Goal: Information Seeking & Learning: Check status

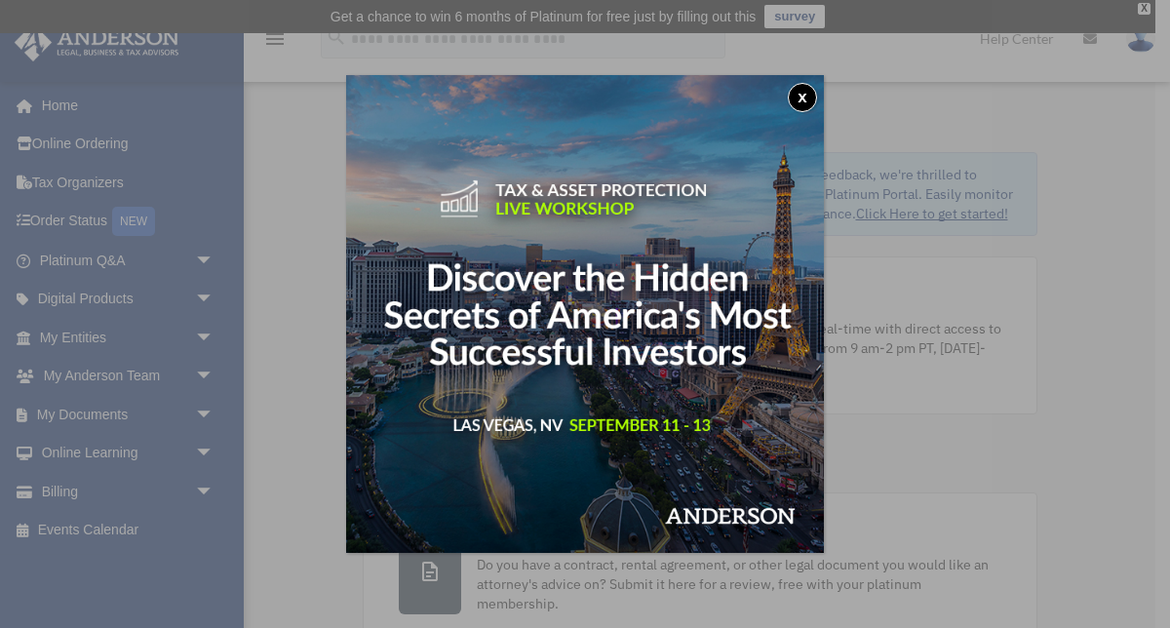
click at [802, 94] on button "x" at bounding box center [802, 97] width 29 height 29
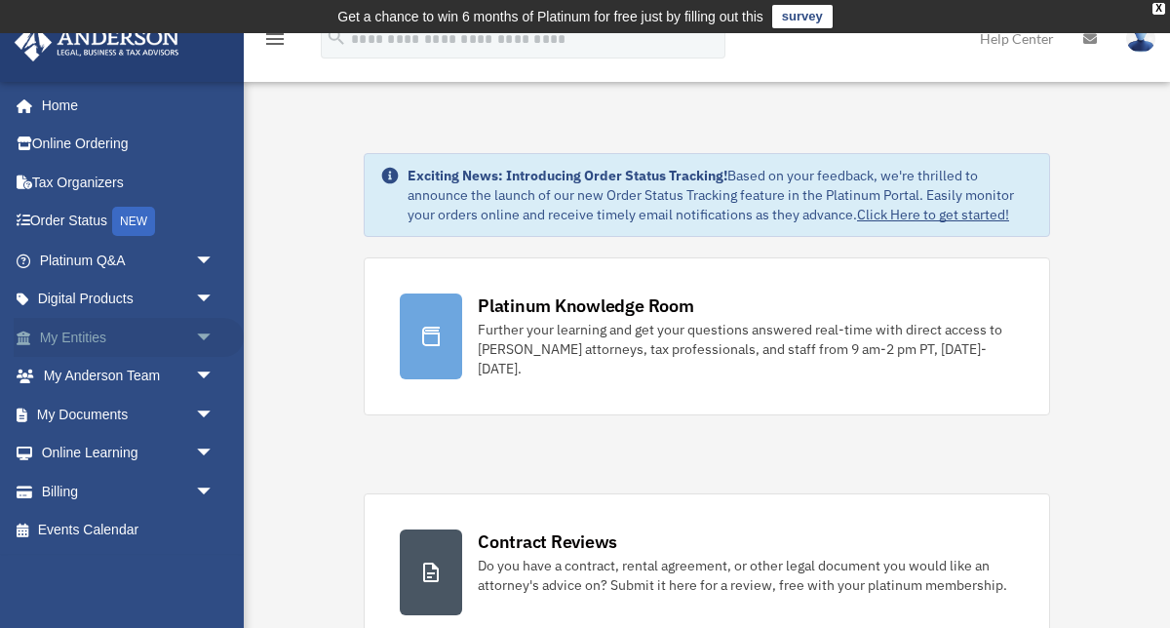
click at [97, 330] on link "My Entities arrow_drop_down" at bounding box center [129, 337] width 230 height 39
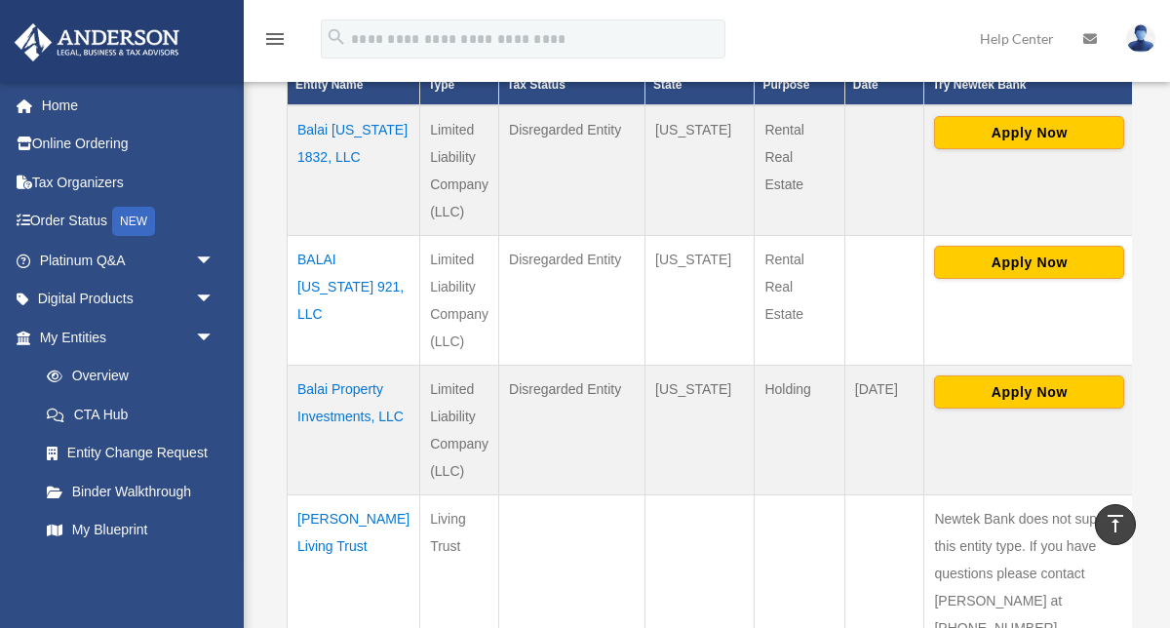
scroll to position [565, 0]
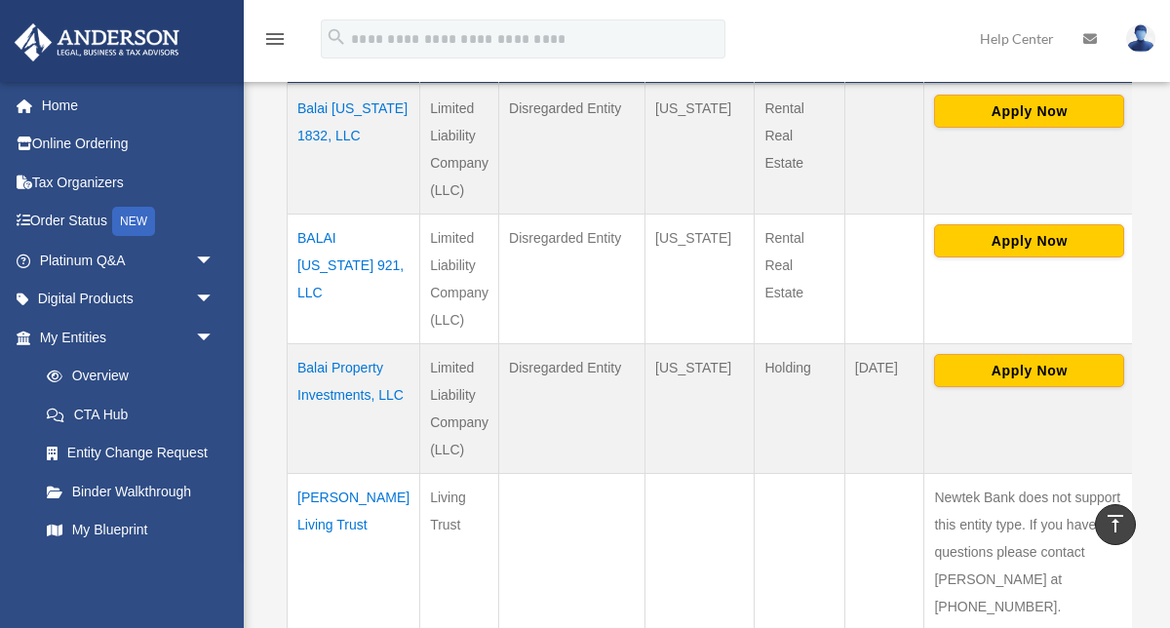
click at [324, 368] on td "Balai Property Investments, LLC" at bounding box center [354, 409] width 133 height 130
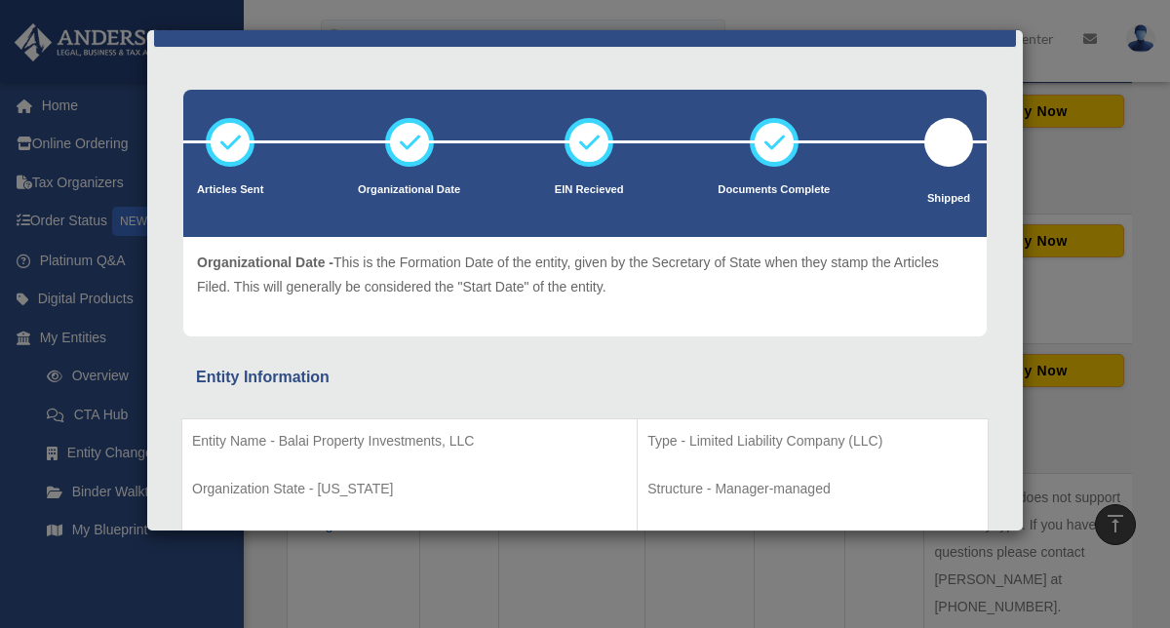
scroll to position [0, 0]
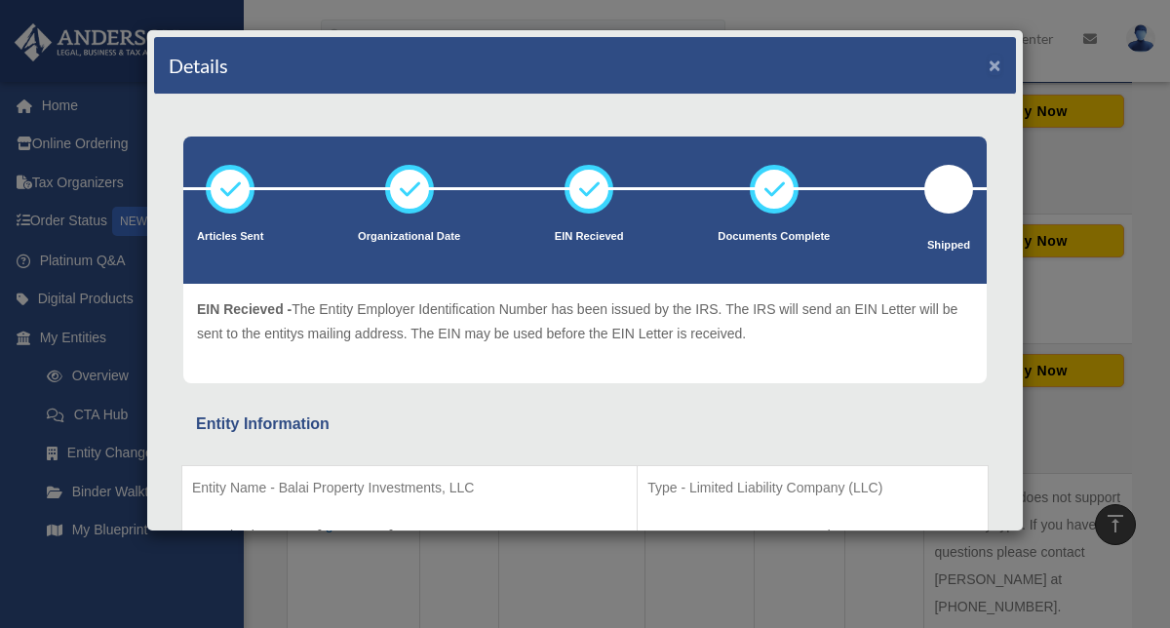
click at [995, 63] on button "×" at bounding box center [995, 65] width 13 height 20
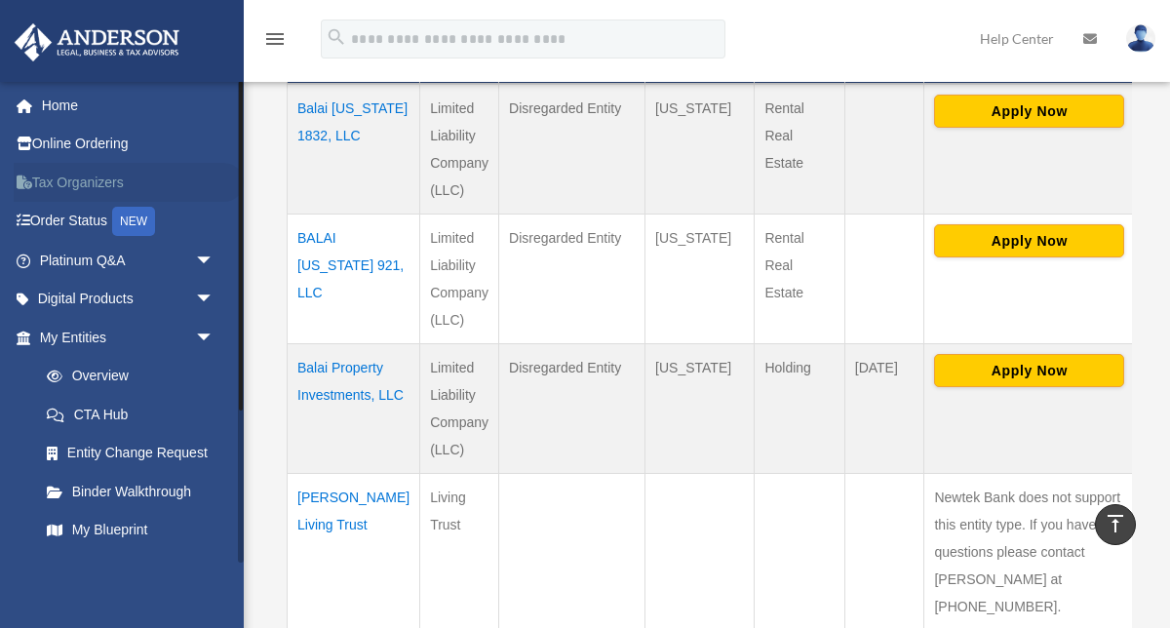
click at [112, 185] on link "Tax Organizers" at bounding box center [129, 182] width 230 height 39
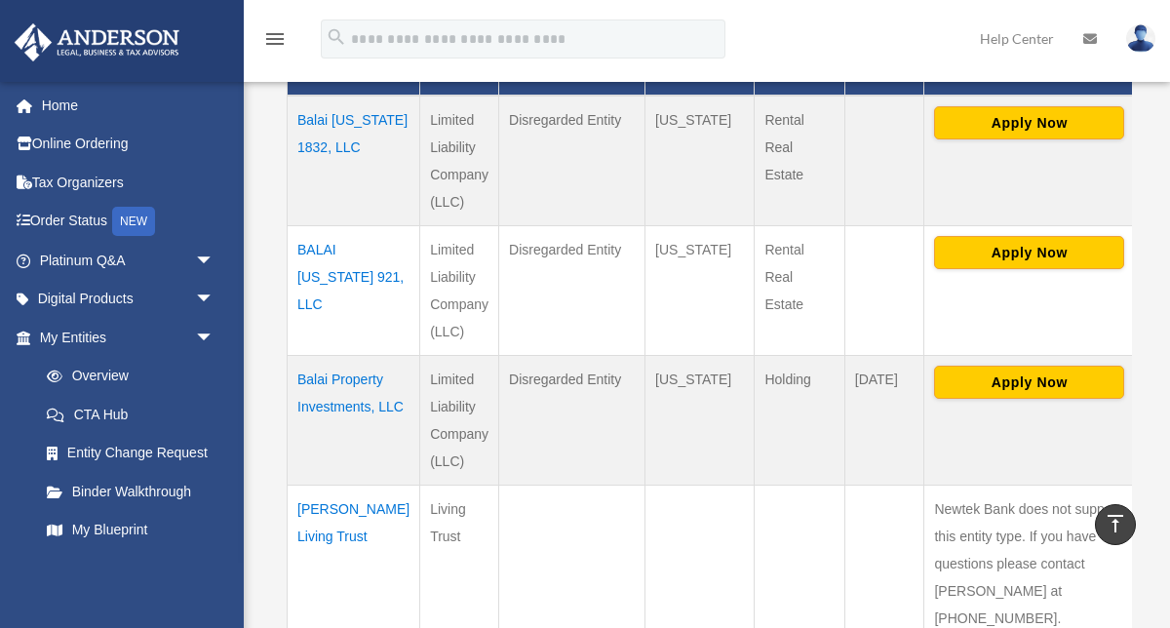
scroll to position [504, 0]
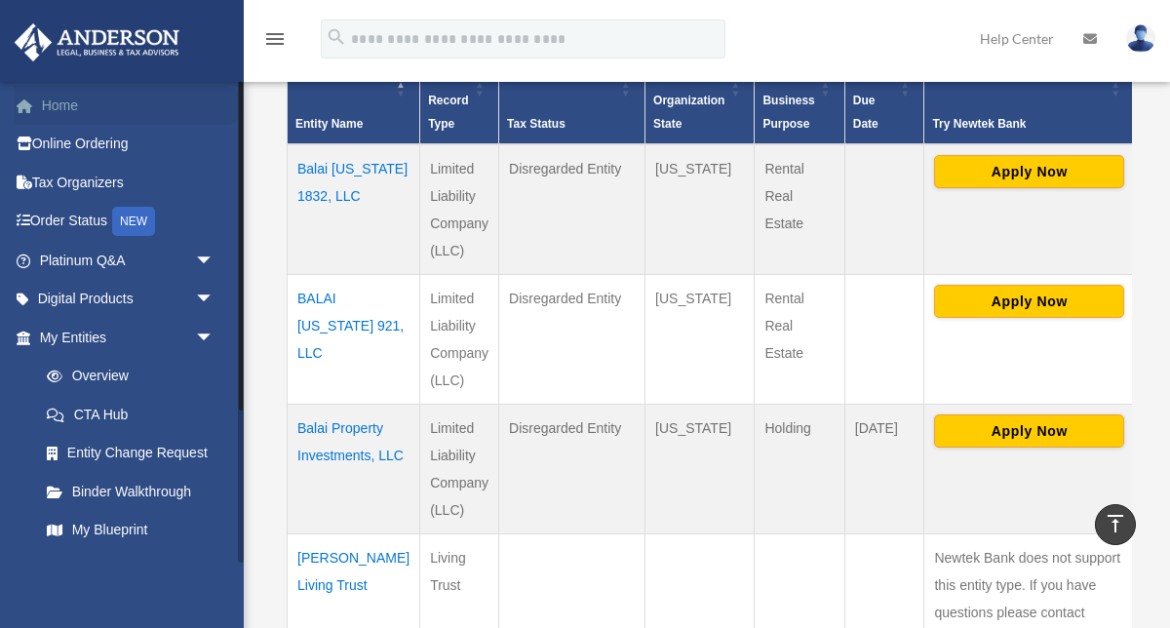
click at [71, 103] on link "Home" at bounding box center [129, 105] width 230 height 39
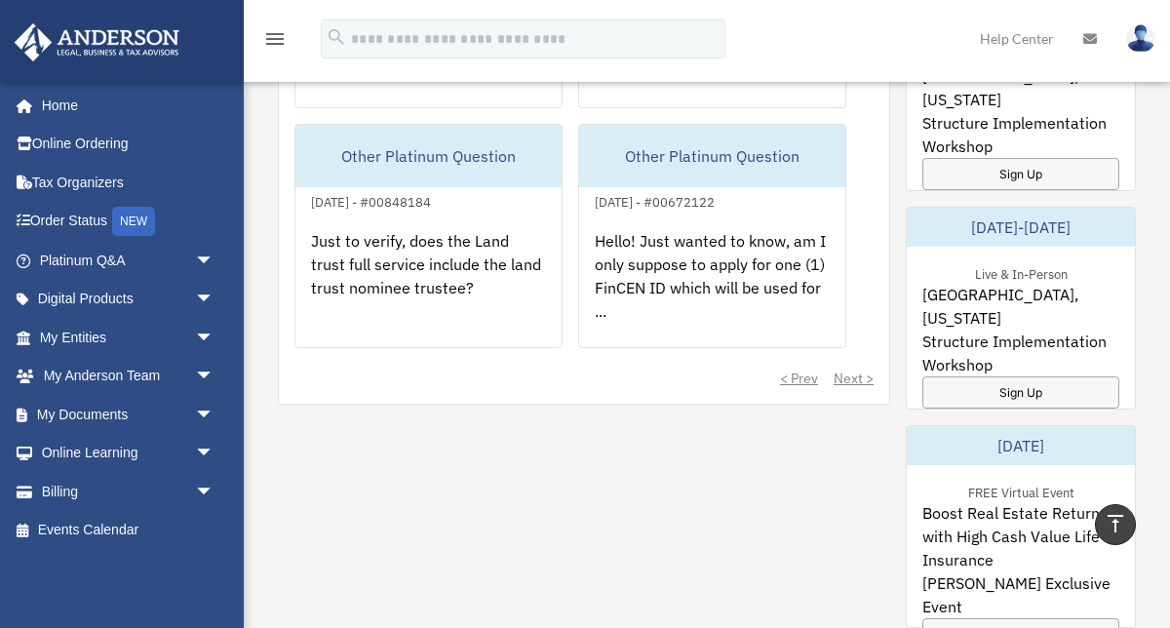
scroll to position [1382, 0]
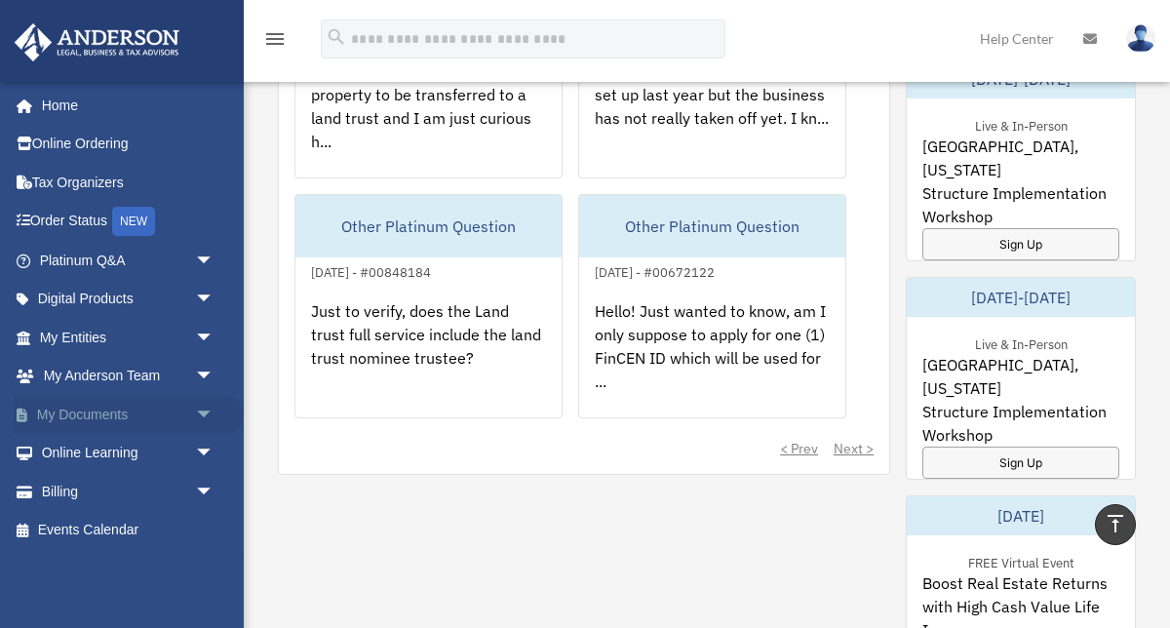
click at [78, 416] on link "My Documents arrow_drop_down" at bounding box center [129, 414] width 230 height 39
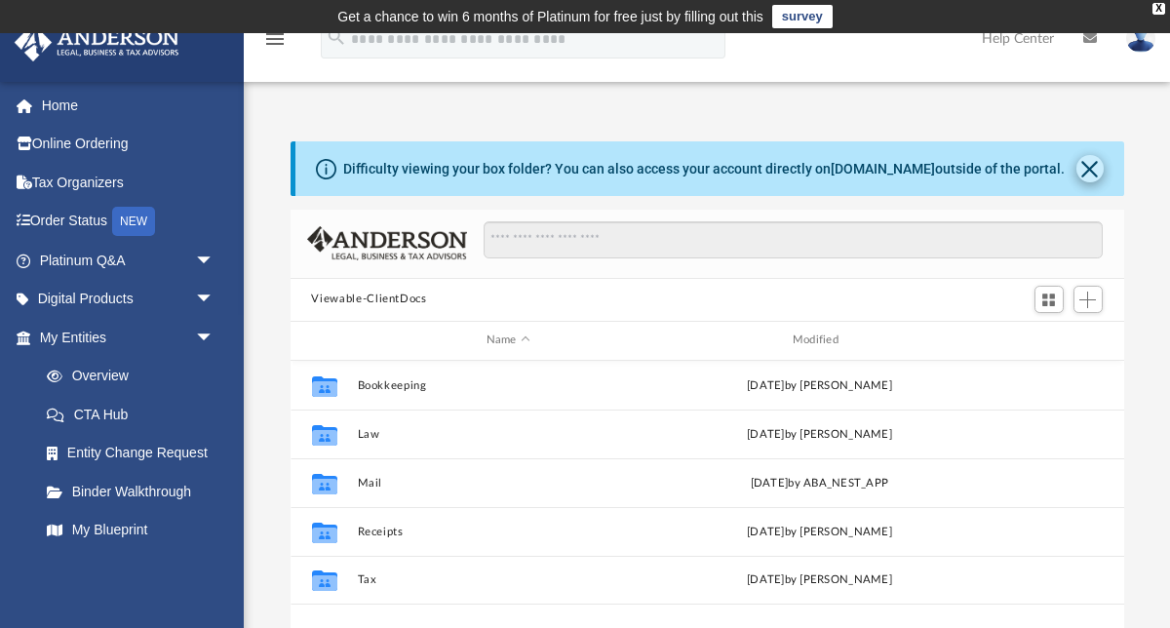
scroll to position [443, 834]
click at [1087, 169] on button "Close" at bounding box center [1090, 168] width 27 height 27
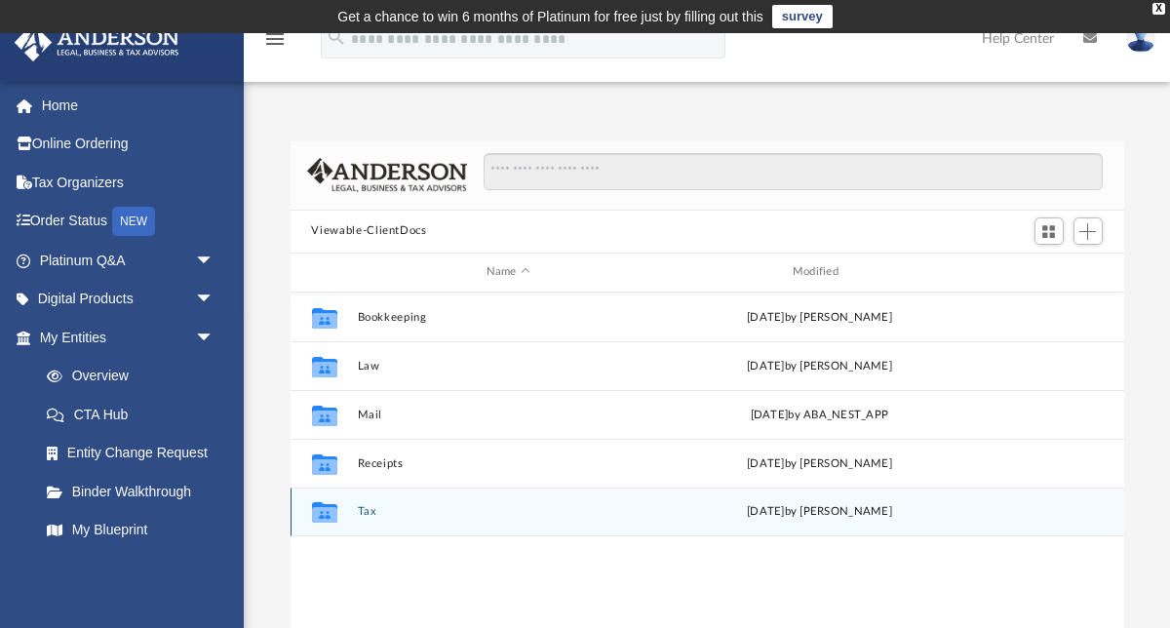
click at [320, 514] on icon "grid" at bounding box center [323, 515] width 25 height 16
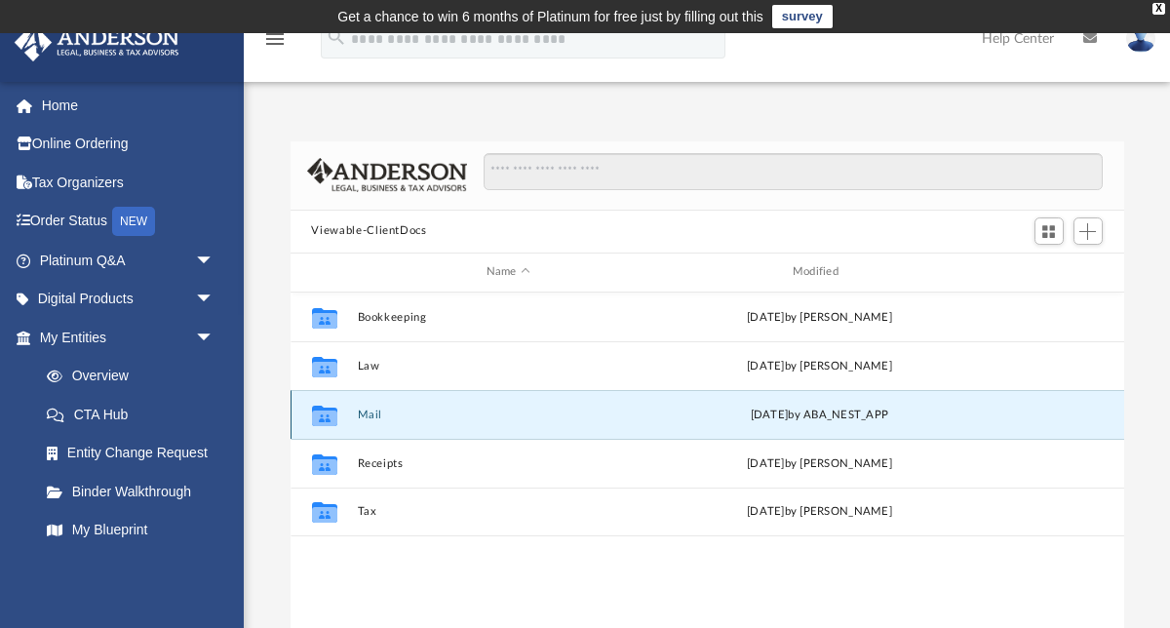
click at [374, 415] on button "Mail" at bounding box center [508, 414] width 302 height 13
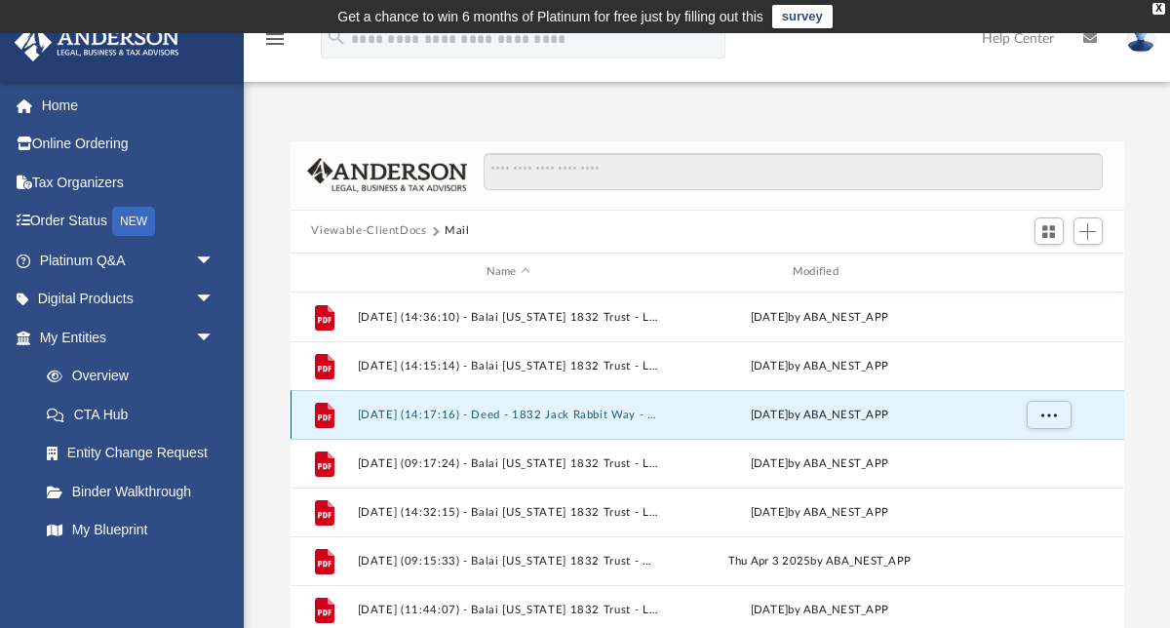
click at [365, 409] on button "2024.12.24 (14:17:16) - Deed - 1832 Jack Rabbit Way - Land Trust Documents from…" at bounding box center [508, 414] width 302 height 13
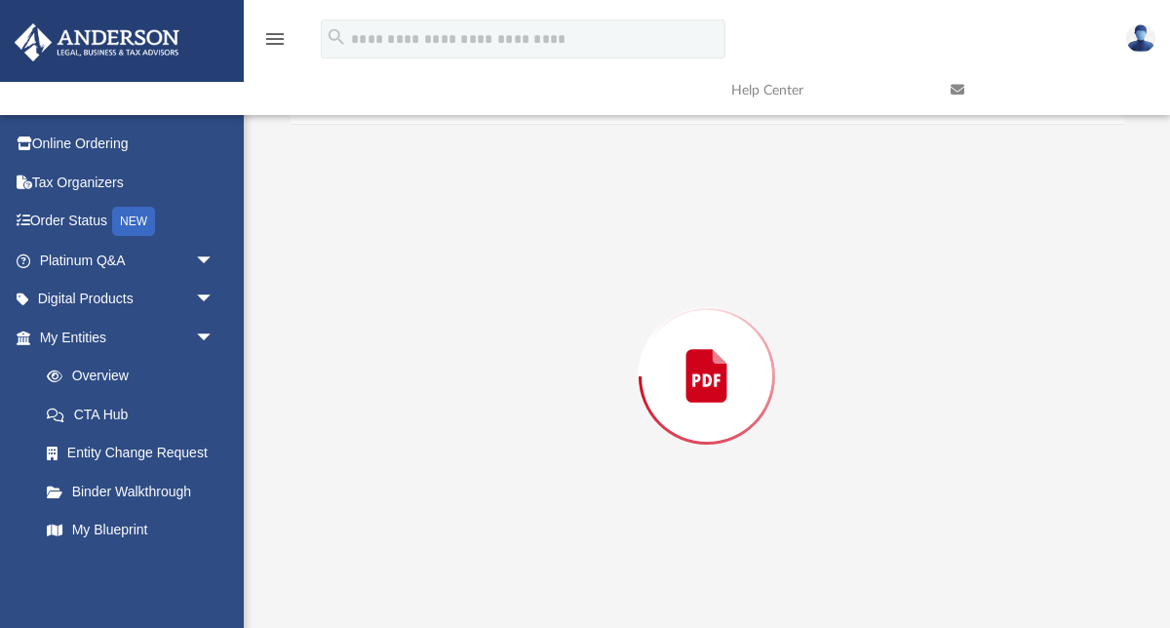
click at [365, 409] on div "Preview" at bounding box center [708, 376] width 834 height 503
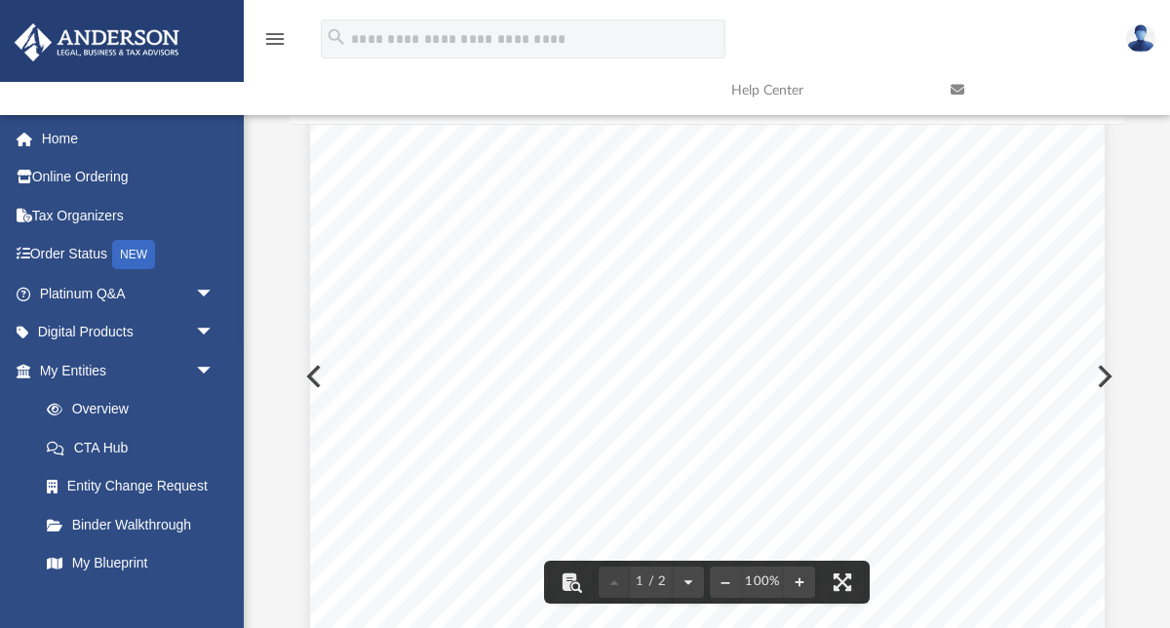
scroll to position [0, 0]
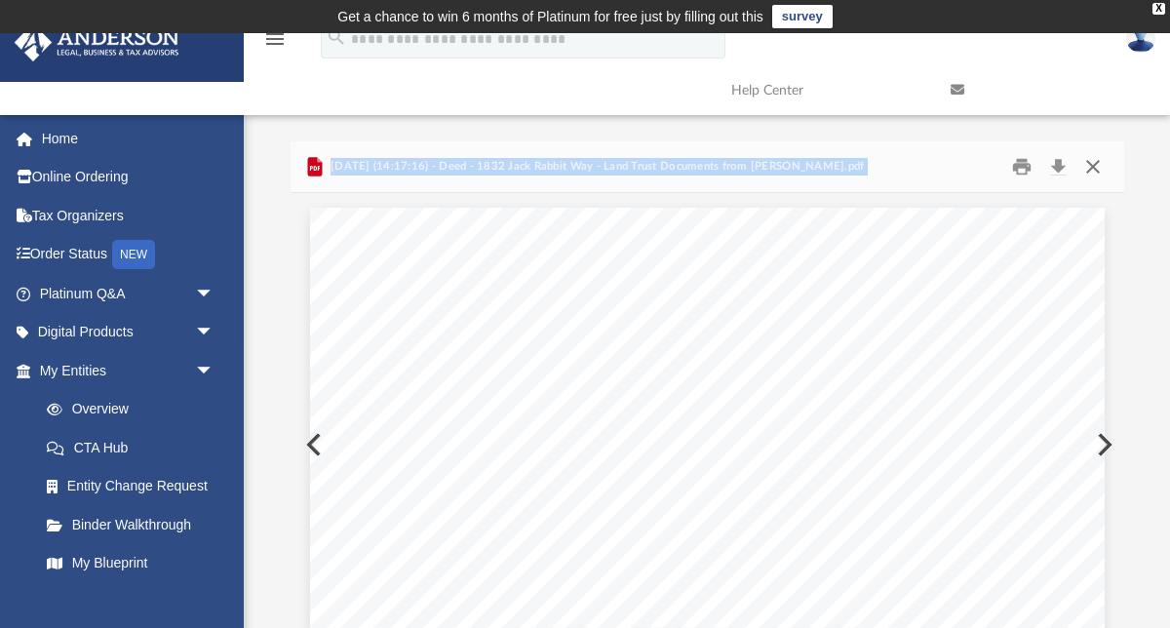
click at [1089, 167] on button "Close" at bounding box center [1093, 166] width 35 height 30
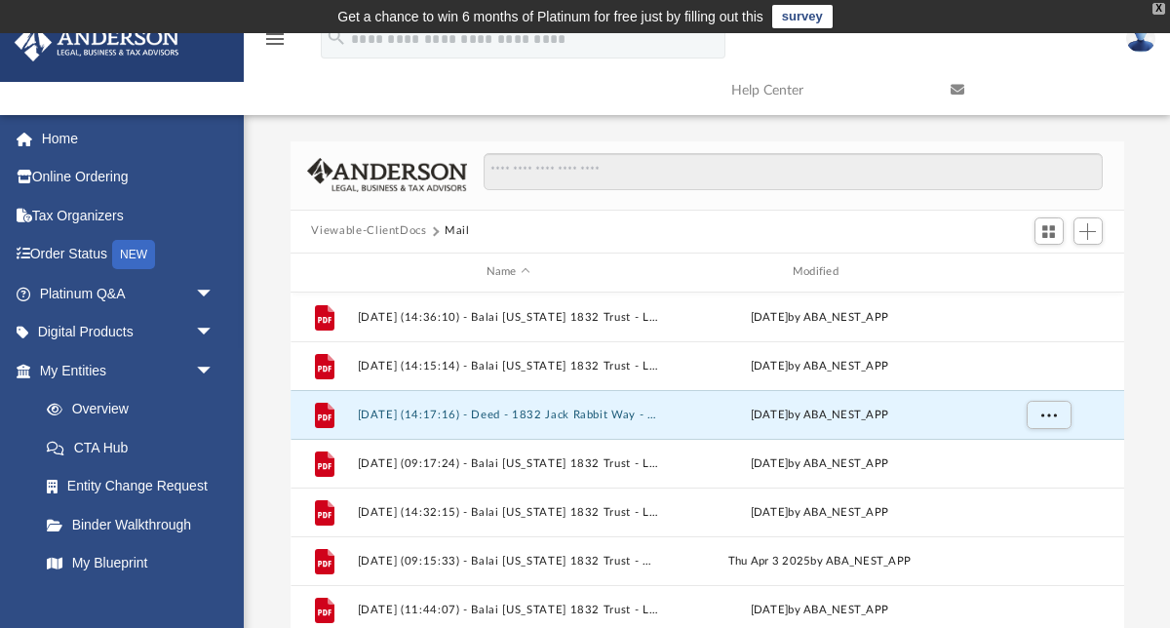
click at [1158, 12] on div "X" at bounding box center [1159, 9] width 13 height 12
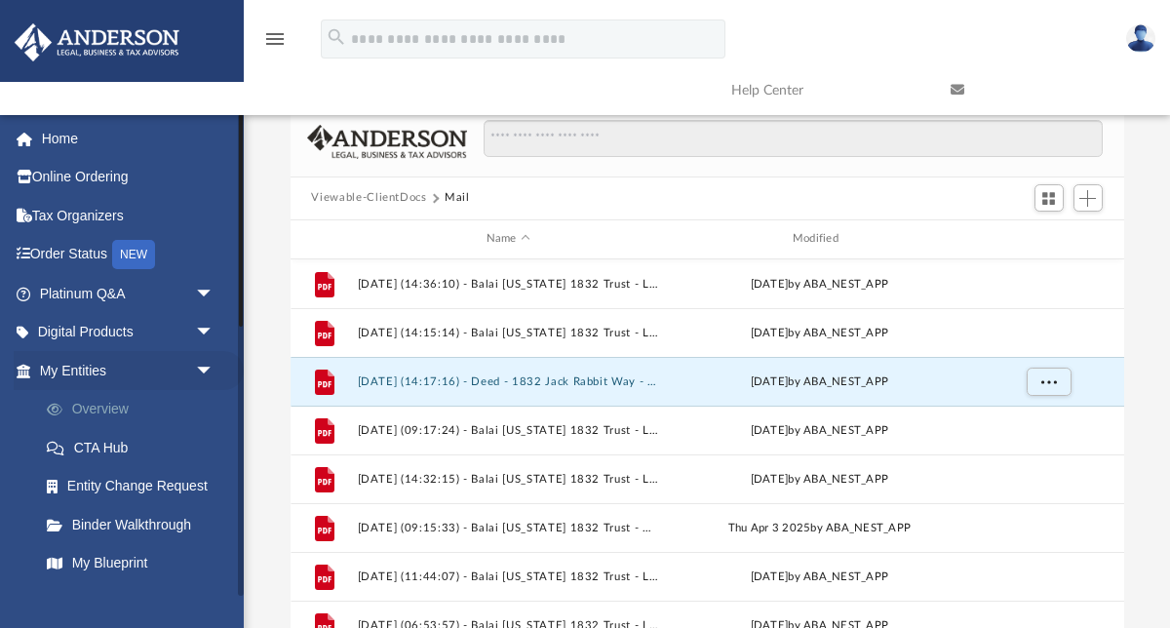
click at [107, 415] on link "Overview" at bounding box center [135, 409] width 217 height 39
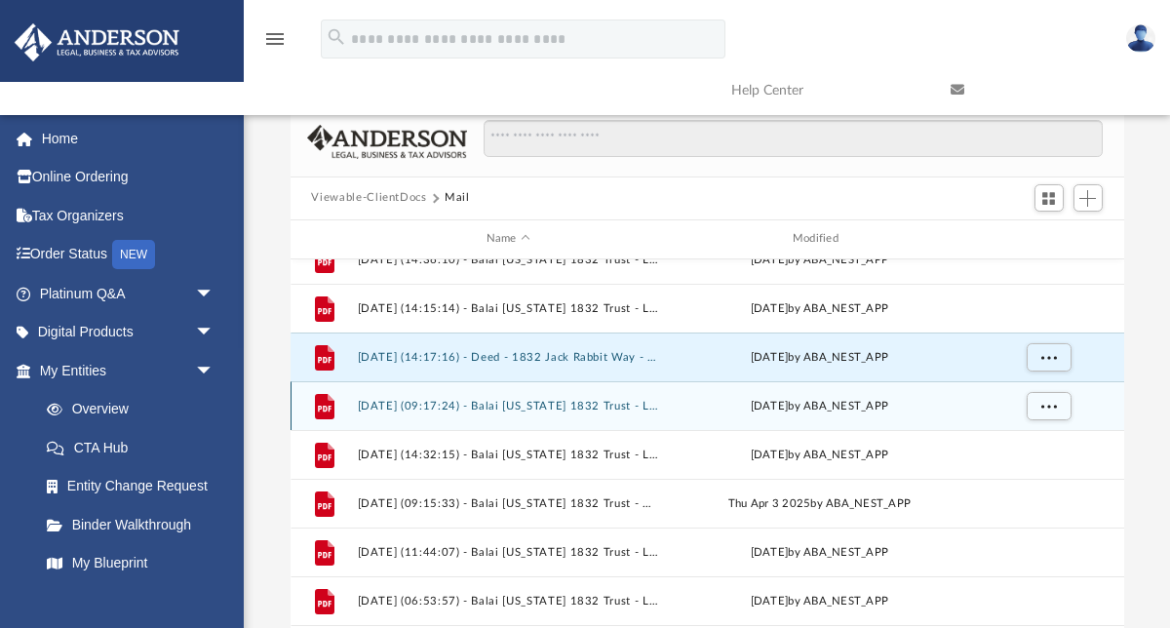
scroll to position [17, 0]
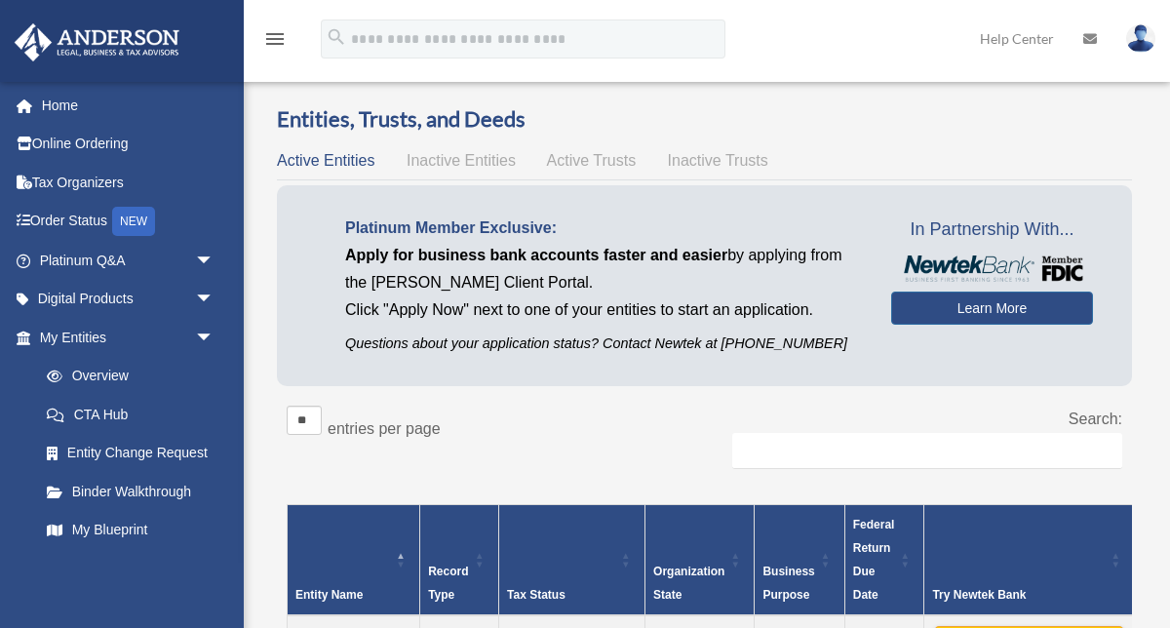
click at [563, 159] on span "Active Trusts" at bounding box center [592, 160] width 90 height 17
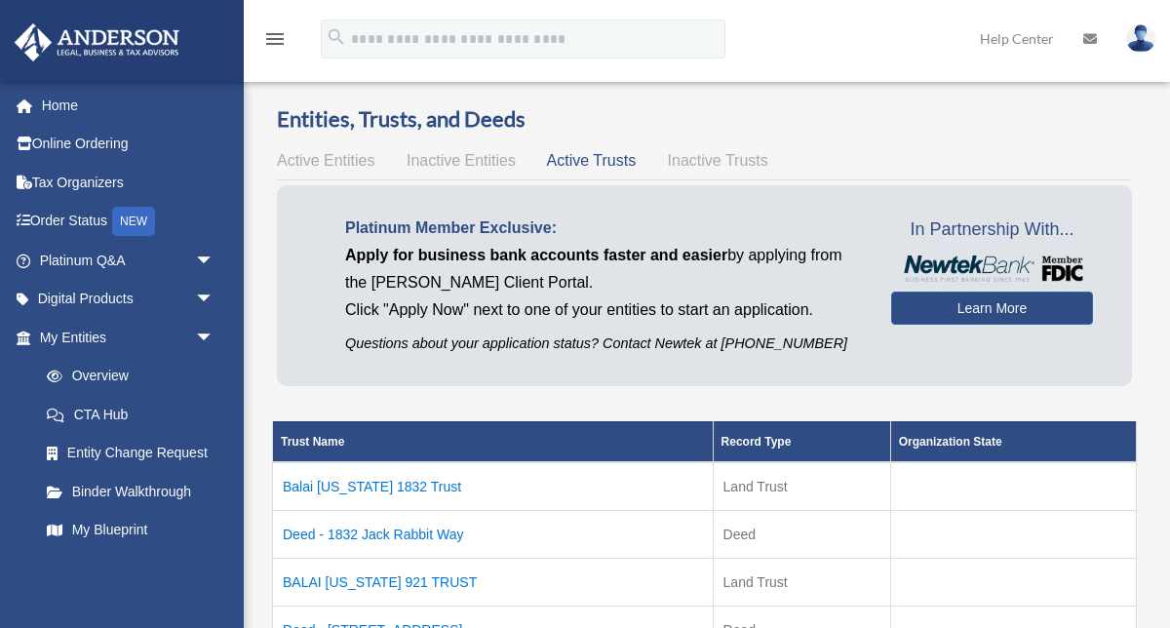
click at [483, 163] on span "Inactive Entities" at bounding box center [461, 160] width 109 height 17
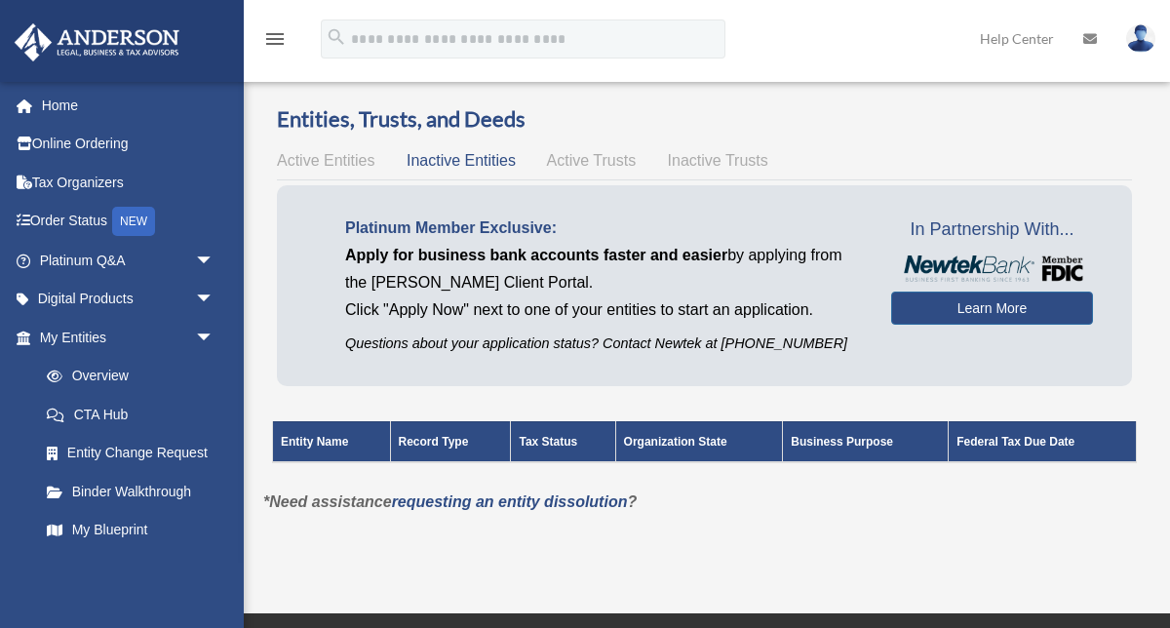
click at [693, 157] on span "Inactive Trusts" at bounding box center [718, 160] width 100 height 17
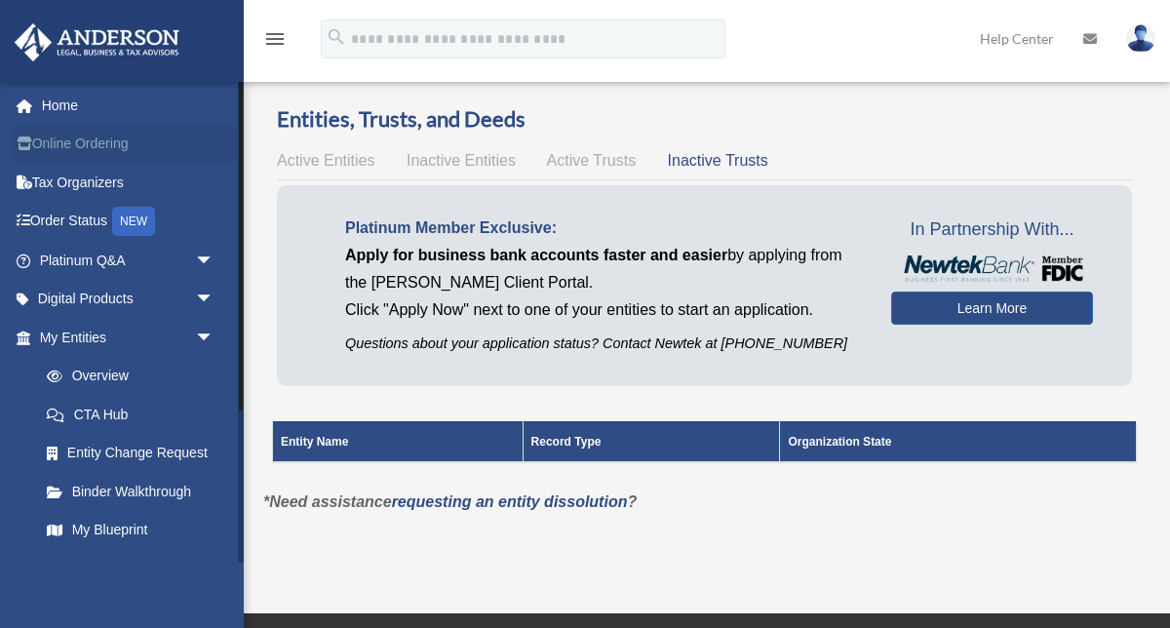
click at [78, 144] on link "Online Ordering" at bounding box center [129, 144] width 230 height 39
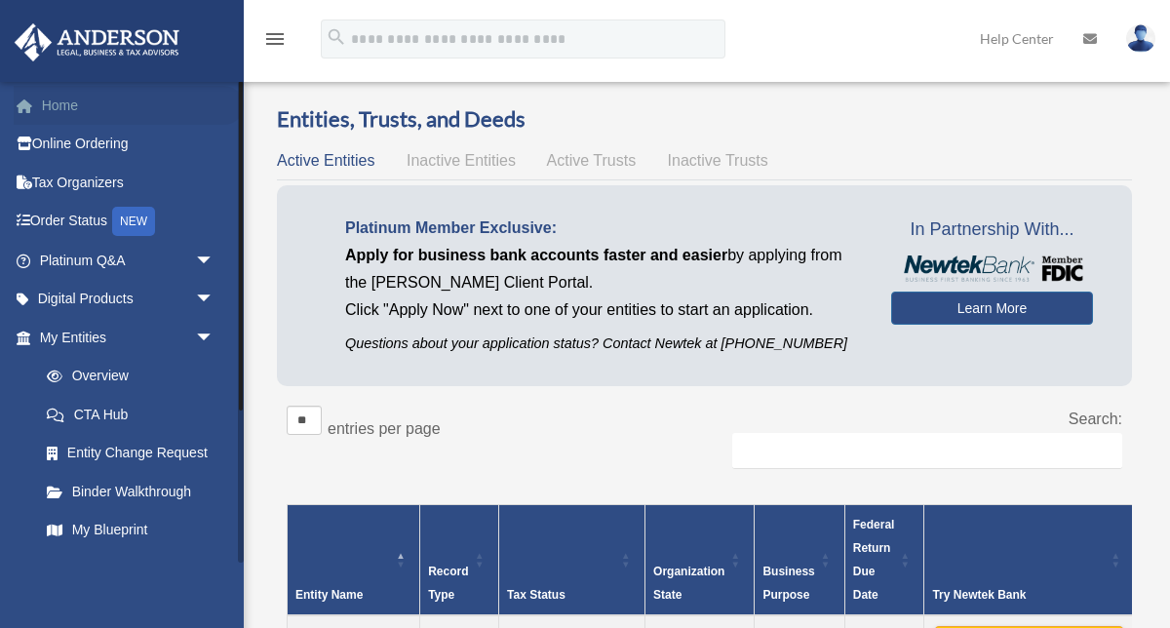
click at [65, 104] on link "Home" at bounding box center [129, 105] width 230 height 39
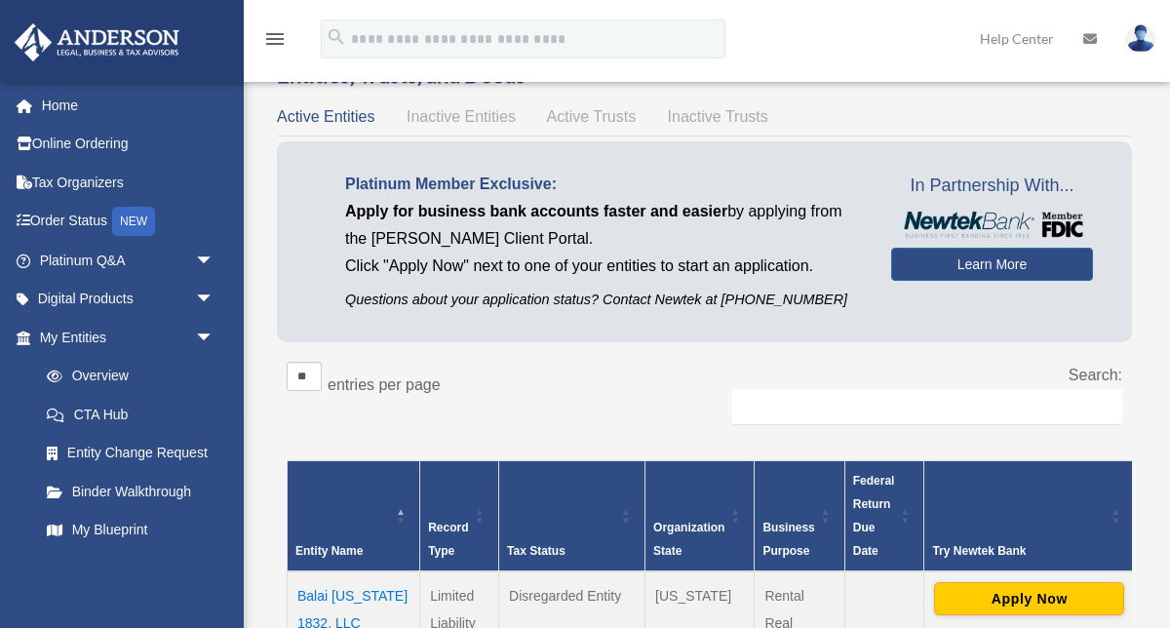
scroll to position [57, 0]
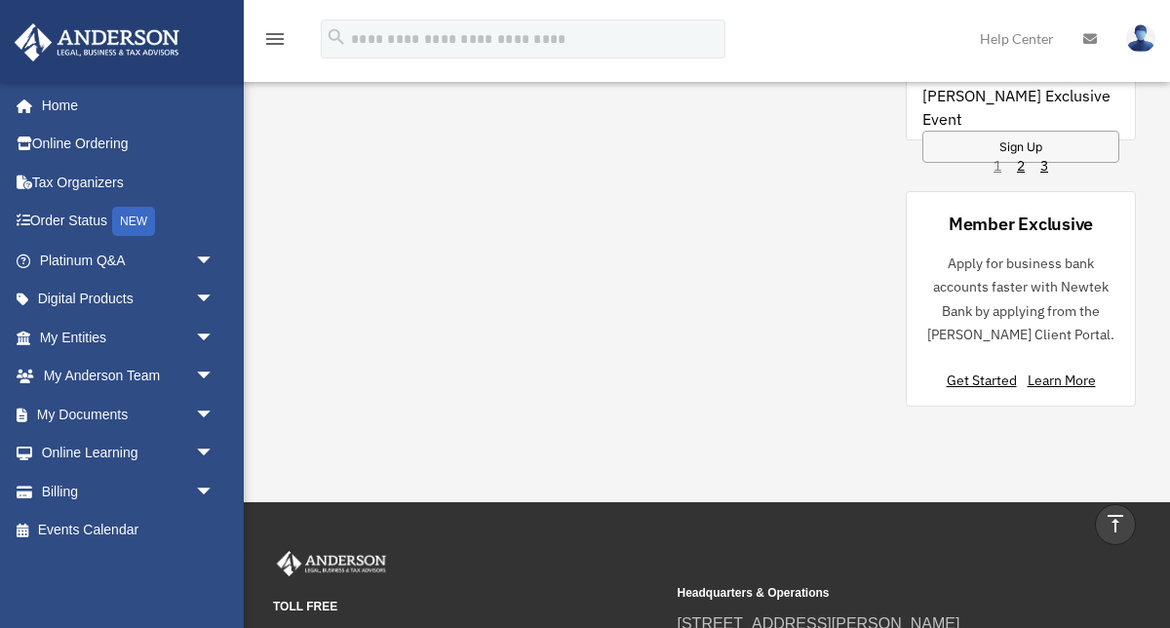
scroll to position [1792, 0]
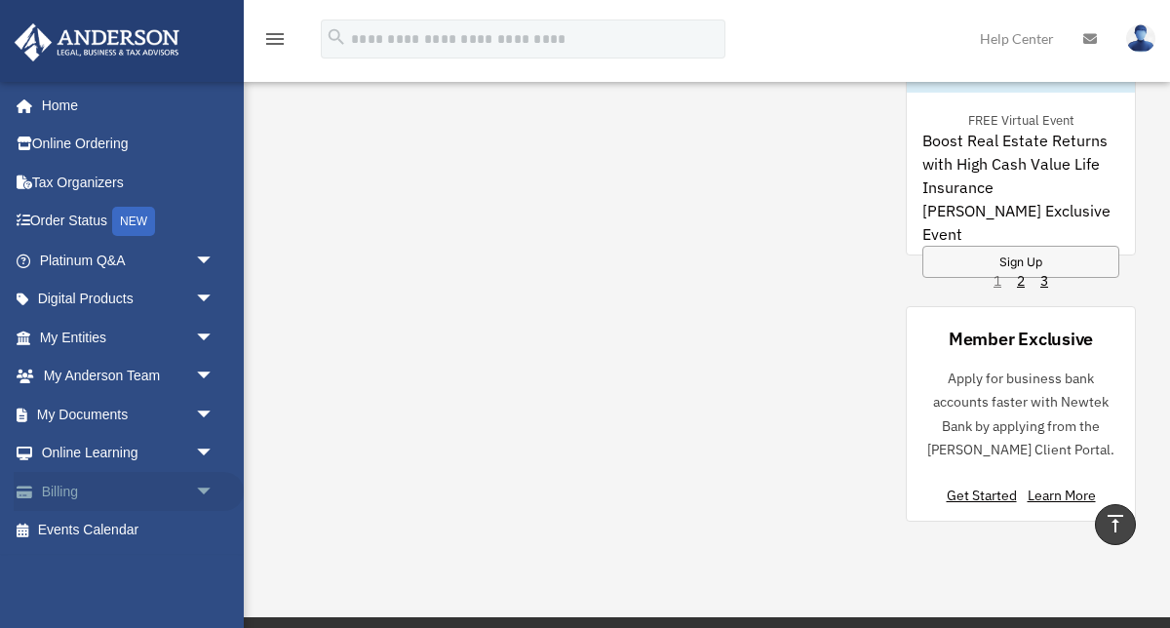
click at [77, 495] on link "Billing arrow_drop_down" at bounding box center [129, 491] width 230 height 39
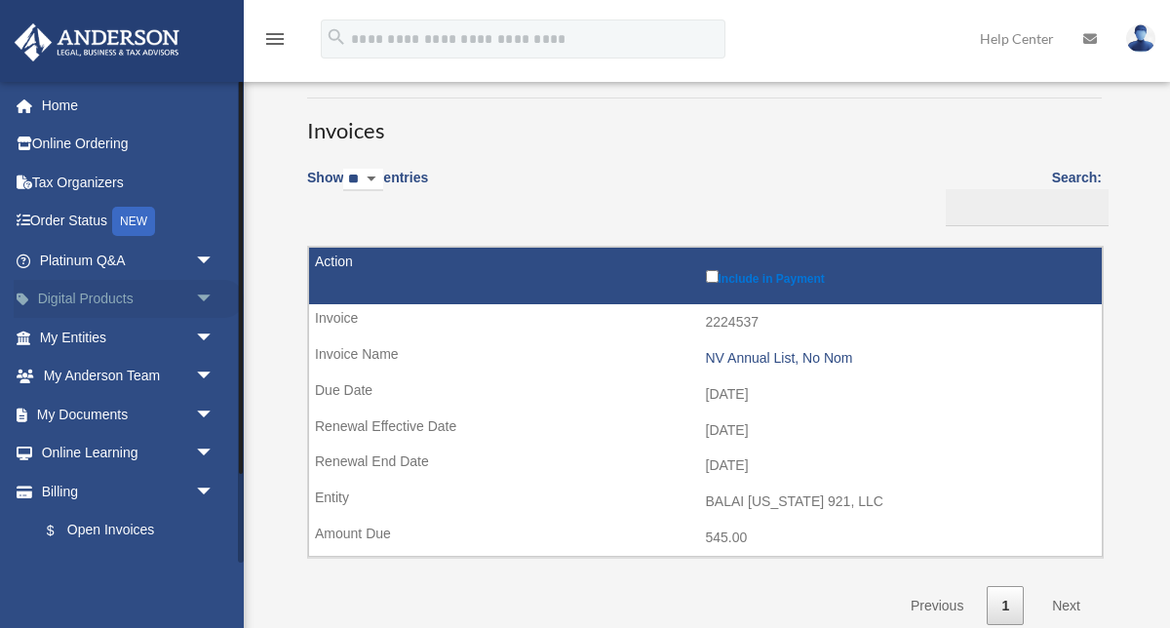
scroll to position [80, 0]
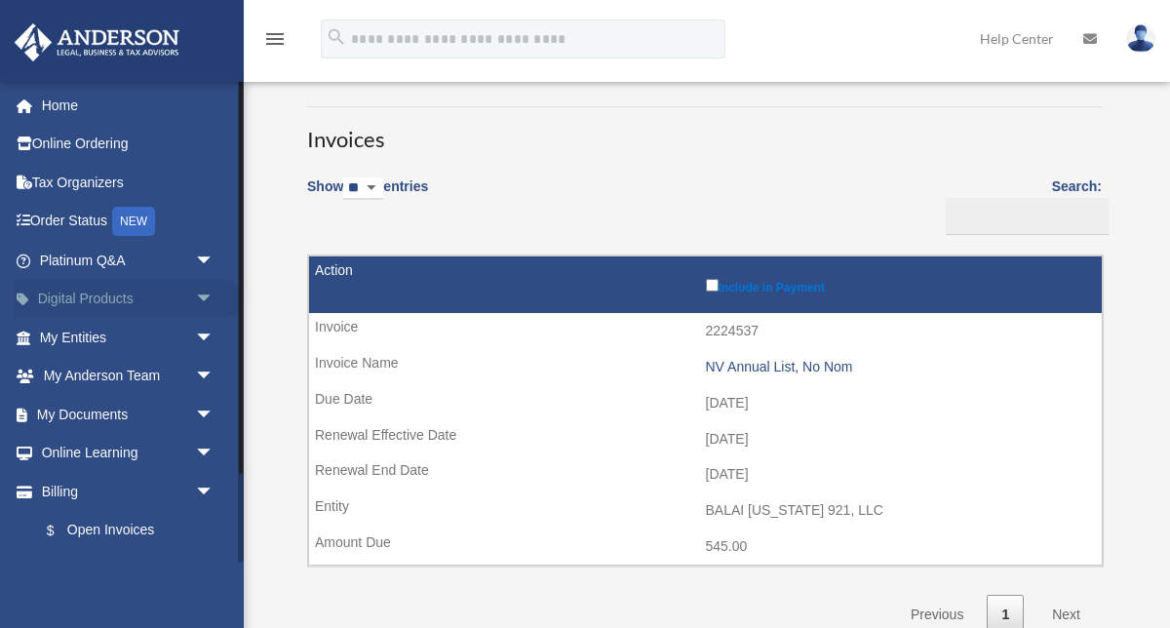
click at [125, 304] on link "Digital Products arrow_drop_down" at bounding box center [129, 299] width 230 height 39
click at [101, 340] on link "My Entities arrow_drop_down" at bounding box center [129, 337] width 230 height 39
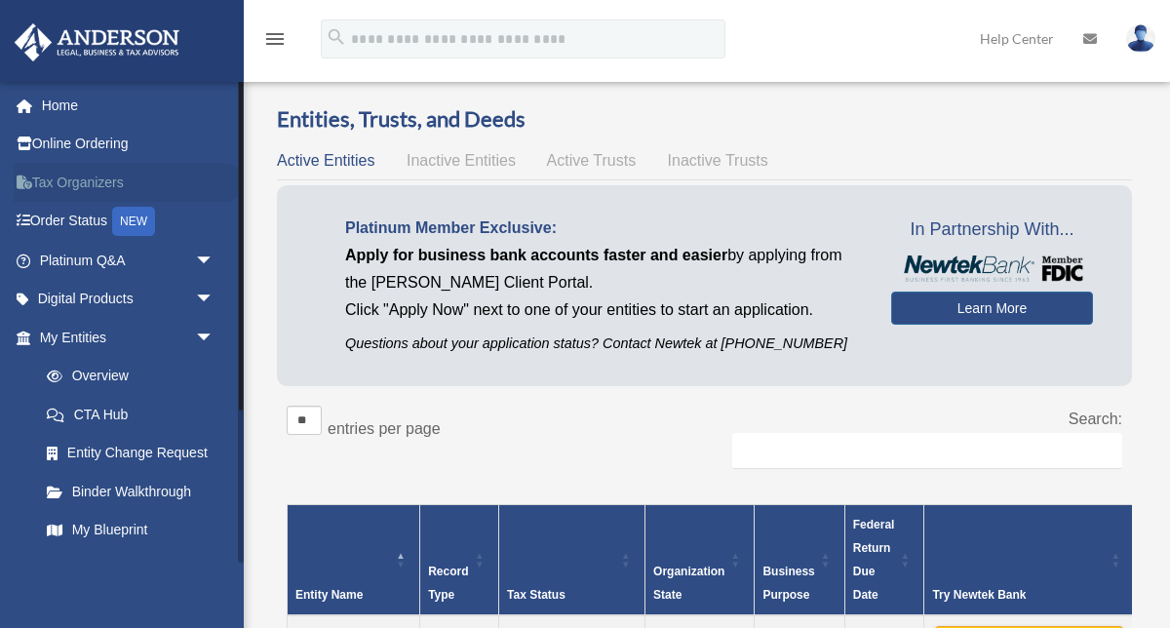
click at [107, 189] on link "Tax Organizers" at bounding box center [129, 182] width 230 height 39
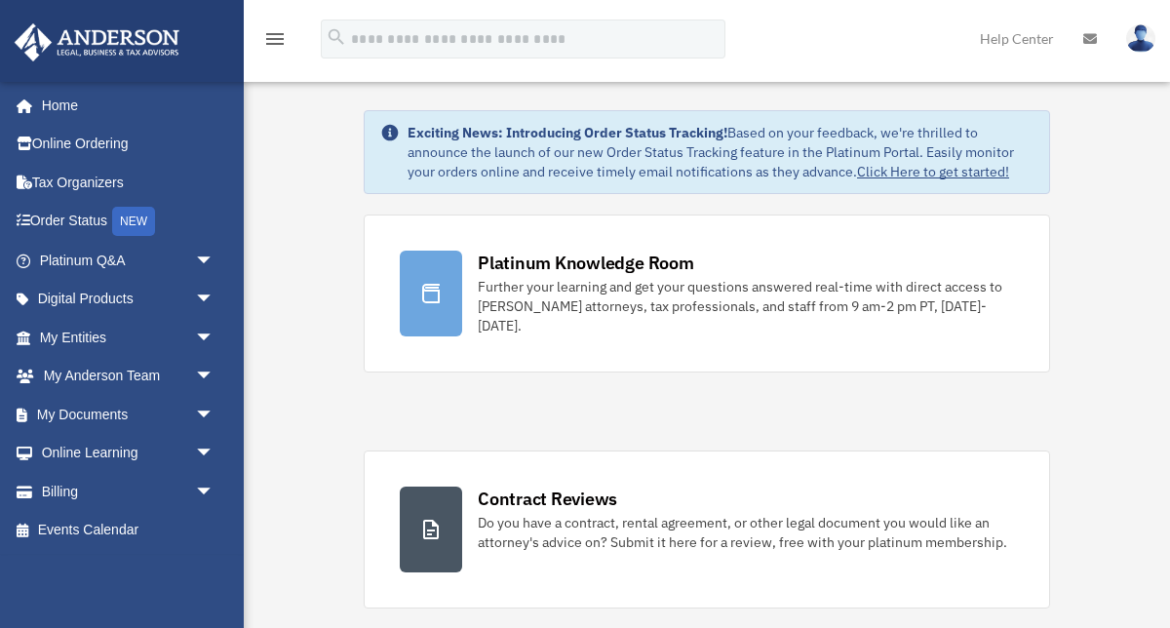
scroll to position [15, 0]
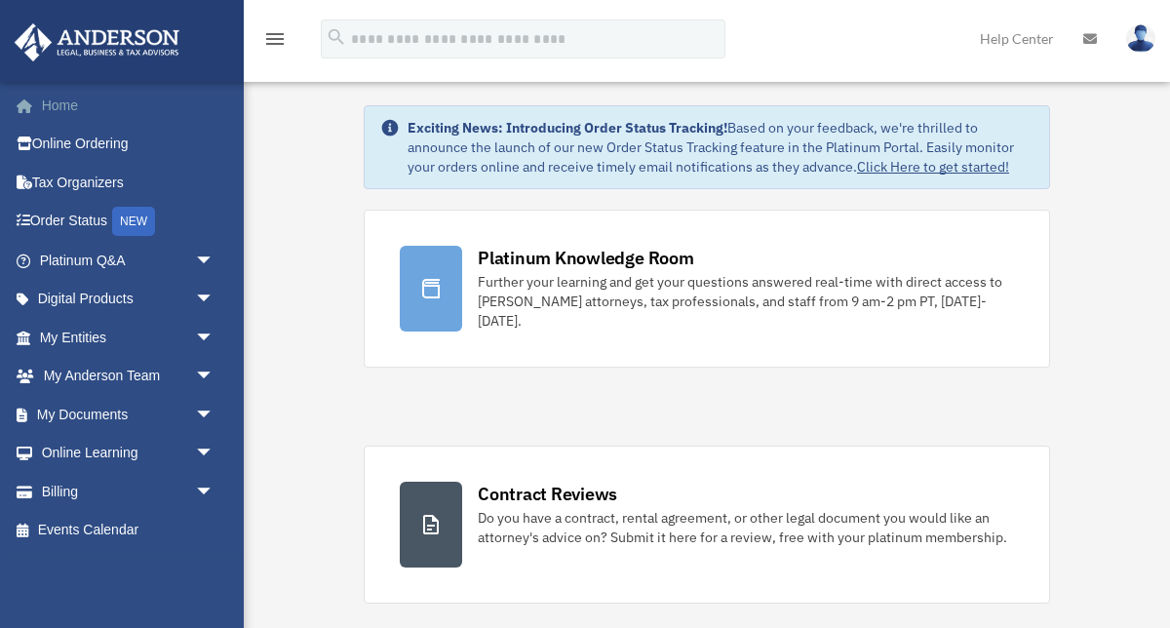
click at [74, 108] on link "Home" at bounding box center [129, 105] width 230 height 39
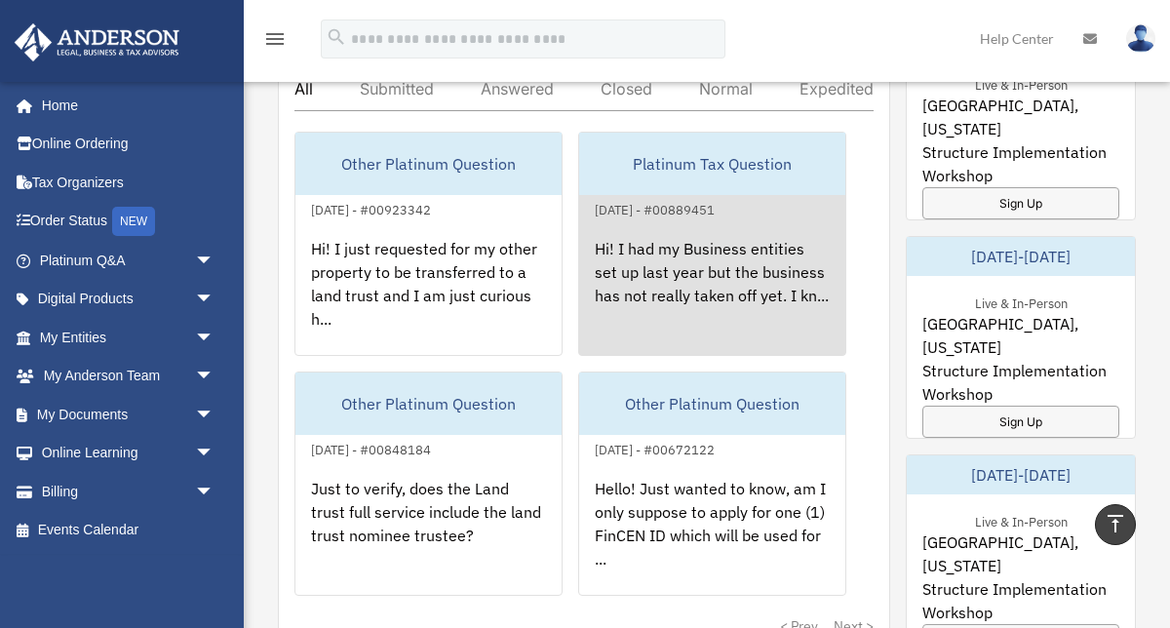
scroll to position [1164, 0]
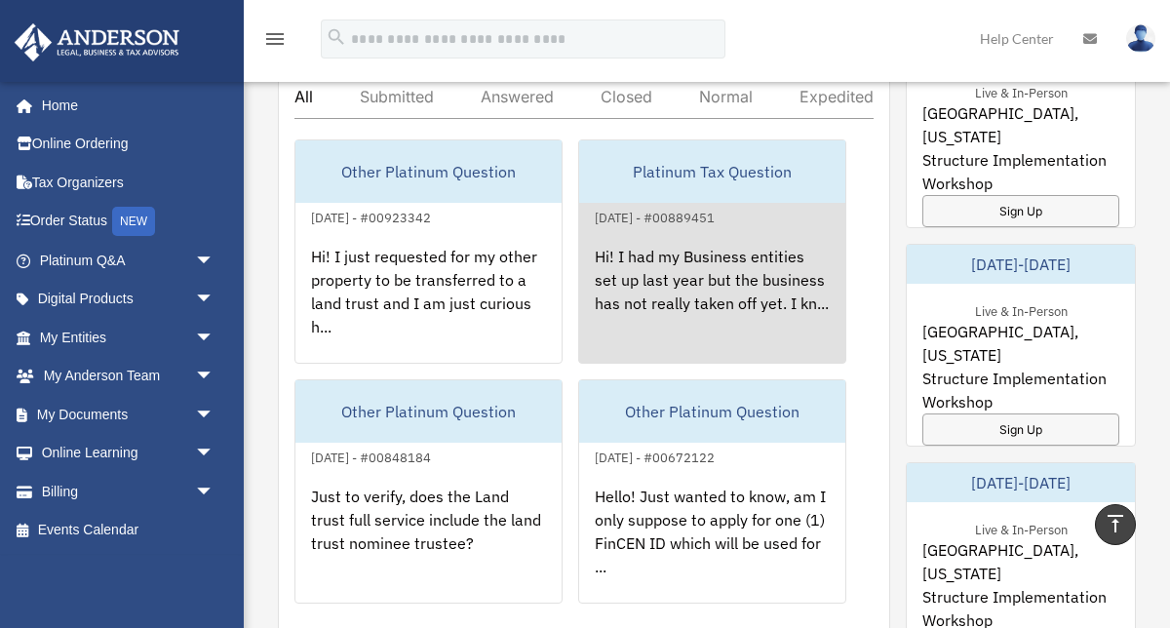
click at [638, 352] on div "Hi! I had my Business entities set up last year but the business has not really…" at bounding box center [712, 305] width 266 height 152
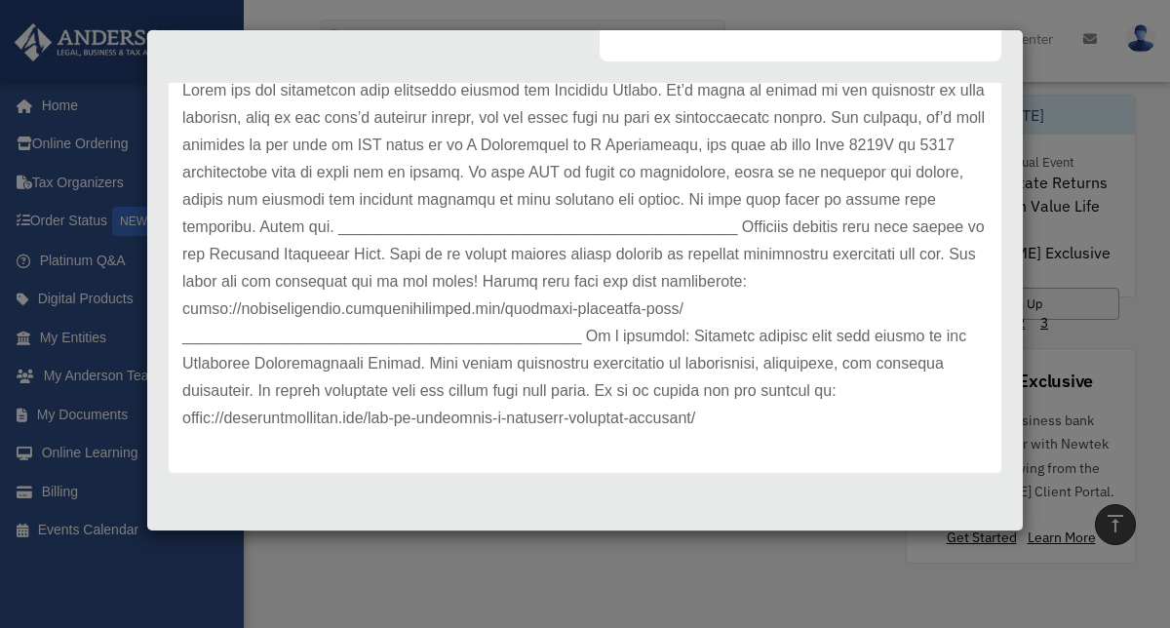
scroll to position [1752, 0]
click at [343, 541] on div "Case Detail × Platinum Tax Question Case Number 00889451 Created Date [DATE] St…" at bounding box center [585, 314] width 1170 height 628
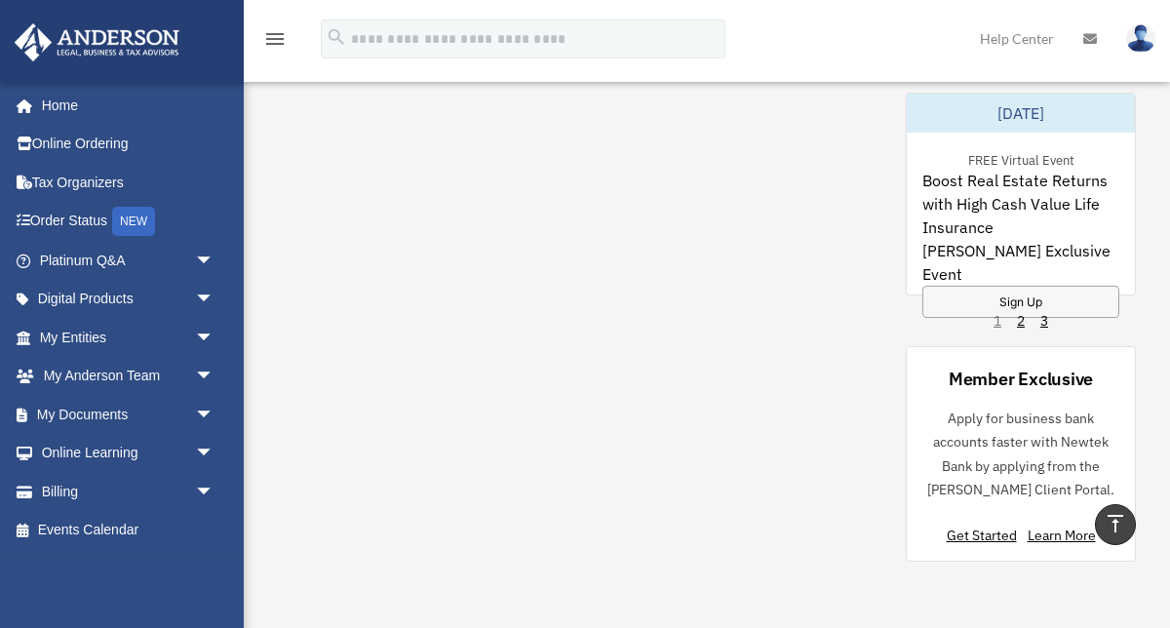
scroll to position [1166, 0]
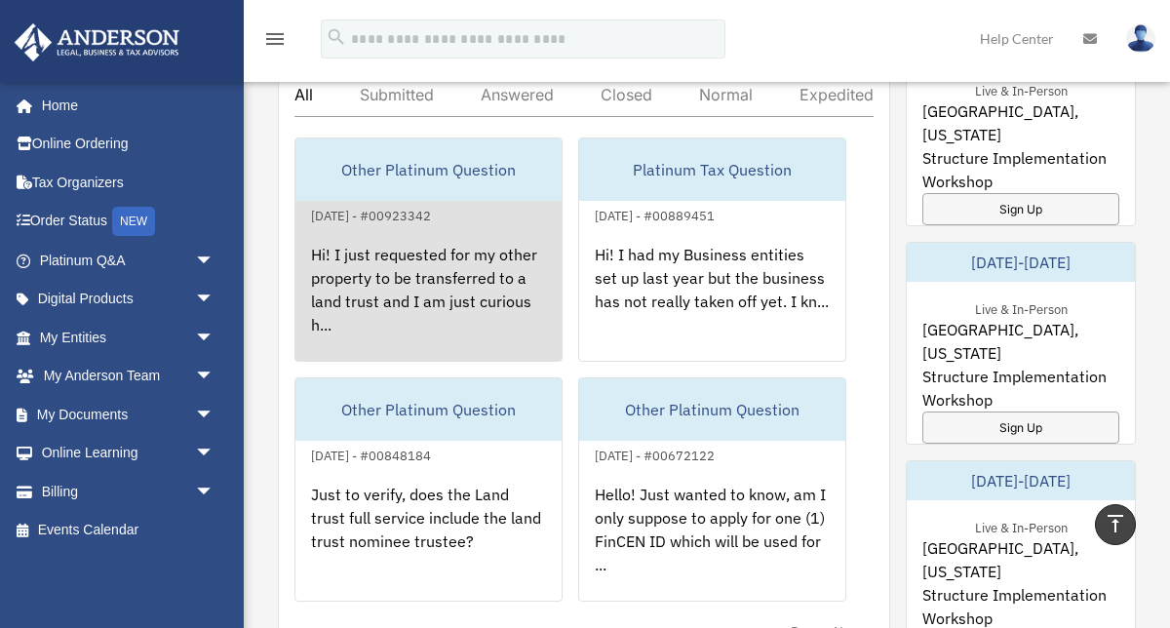
click at [468, 333] on div "Hi! I just requested for my other property to be transferred to a land trust an…" at bounding box center [429, 303] width 266 height 152
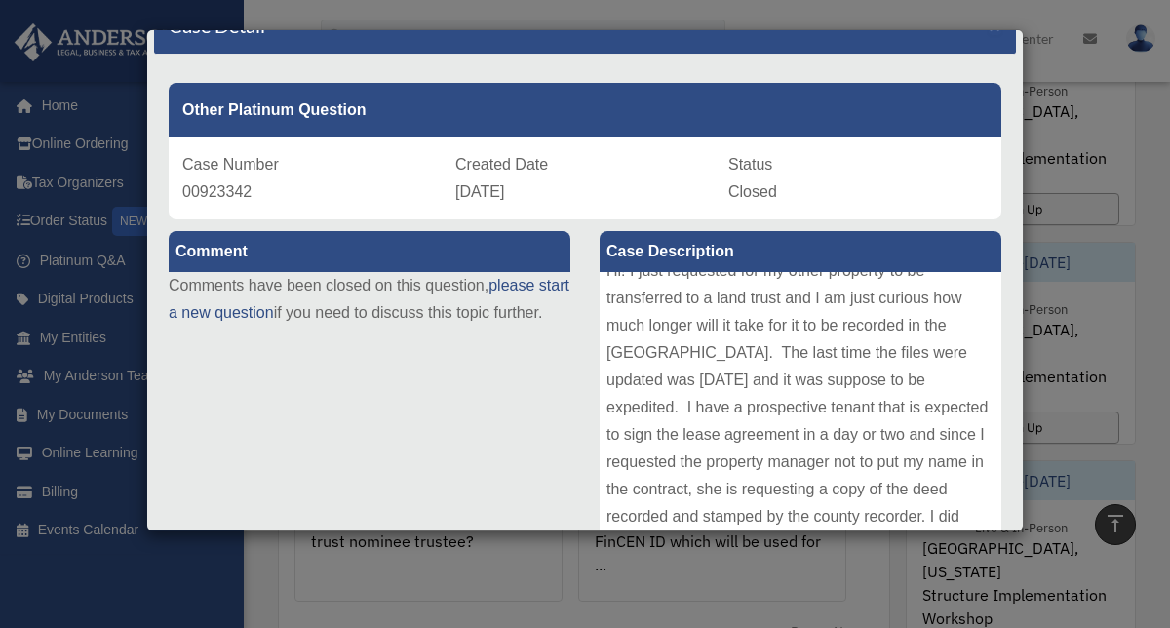
scroll to position [0, 0]
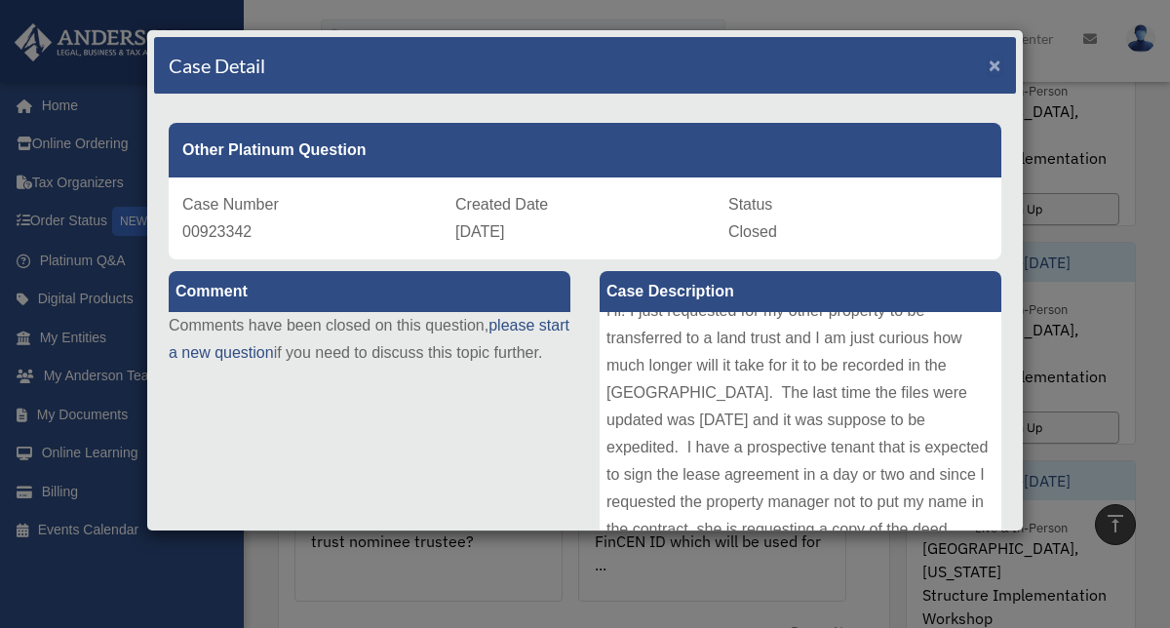
click at [993, 68] on span "×" at bounding box center [995, 65] width 13 height 22
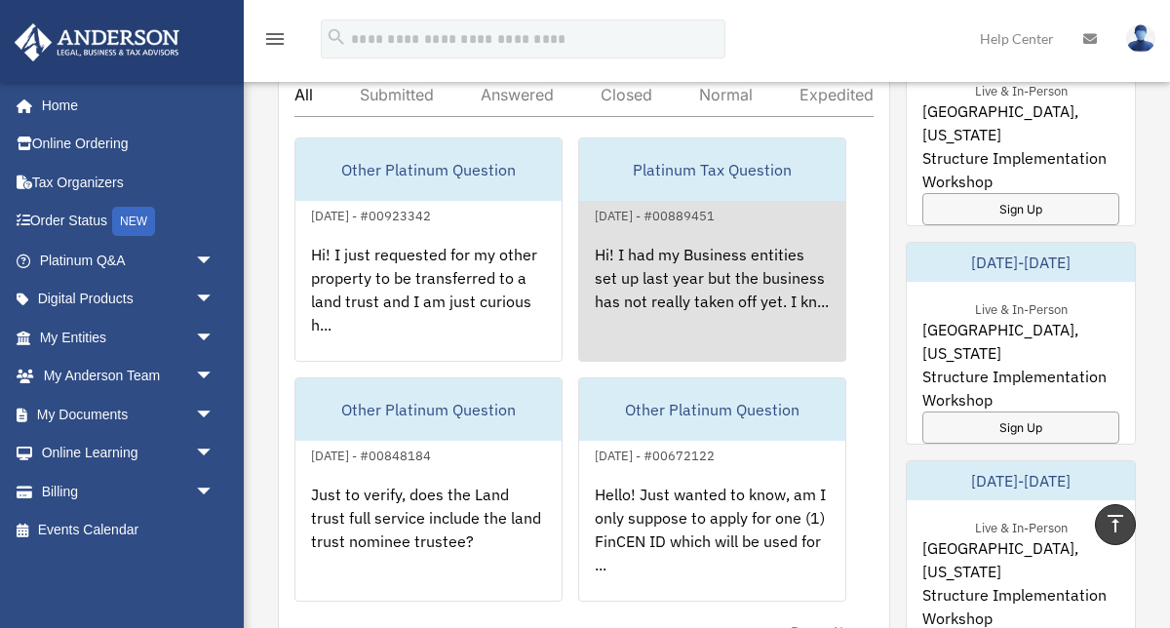
click at [702, 338] on div "Hi! I had my Business entities set up last year but the business has not really…" at bounding box center [712, 303] width 266 height 152
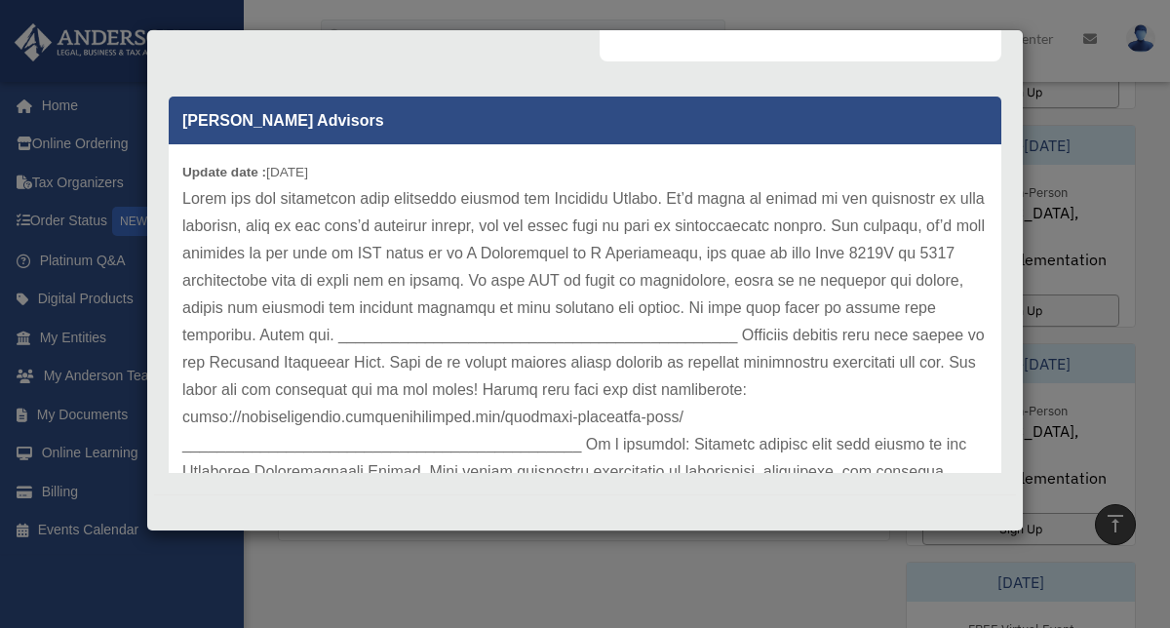
click at [566, 541] on div "Case Detail × Platinum Tax Question Case Number 00889451 Created Date [DATE] St…" at bounding box center [585, 314] width 1170 height 628
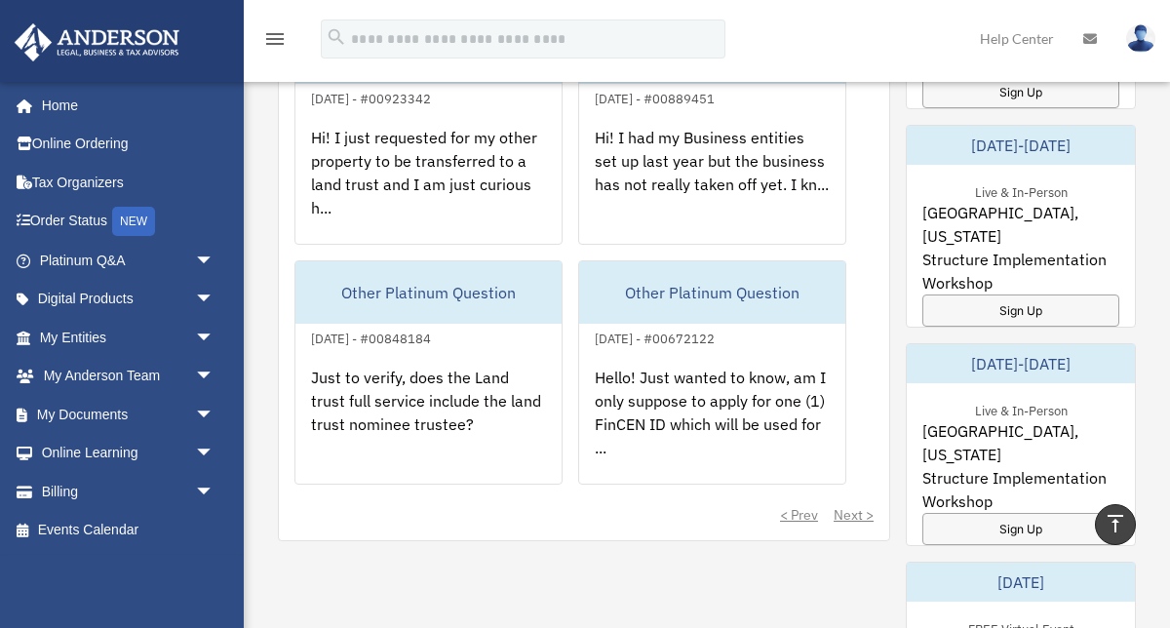
click at [1140, 39] on img at bounding box center [1140, 38] width 29 height 28
